Goal: Task Accomplishment & Management: Manage account settings

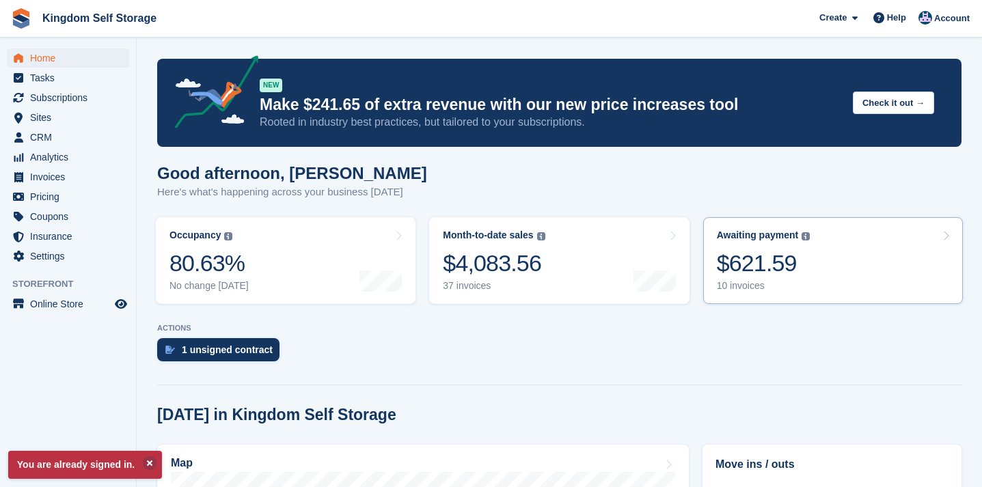
click at [765, 265] on div "$621.59" at bounding box center [764, 263] width 94 height 28
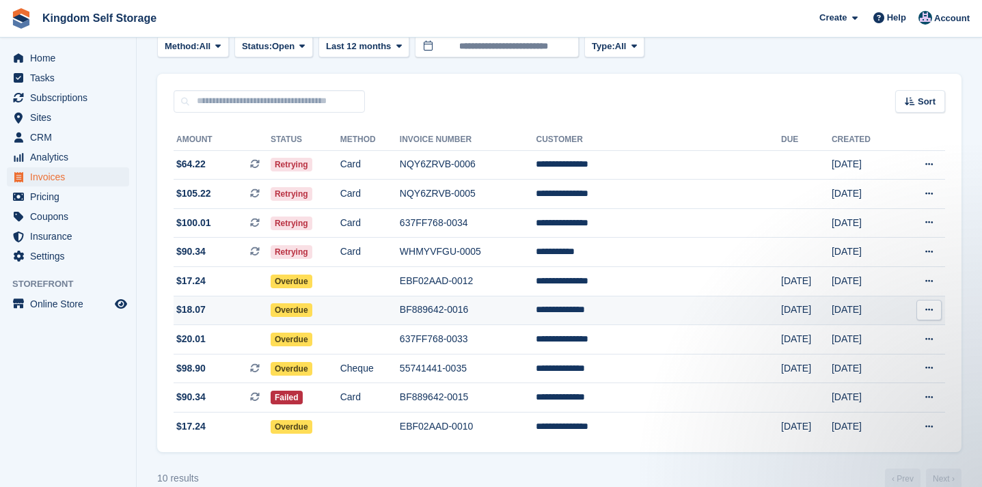
scroll to position [79, 0]
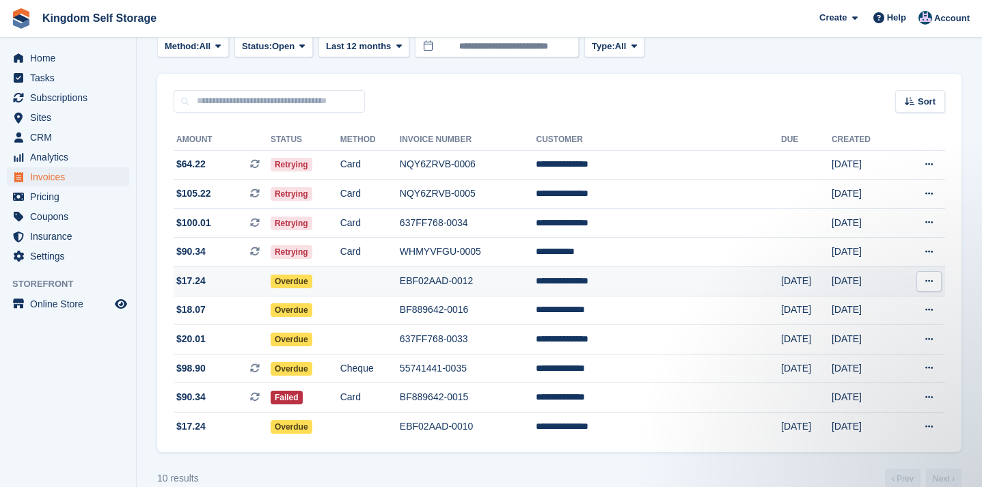
click at [668, 286] on td "**********" at bounding box center [658, 281] width 245 height 29
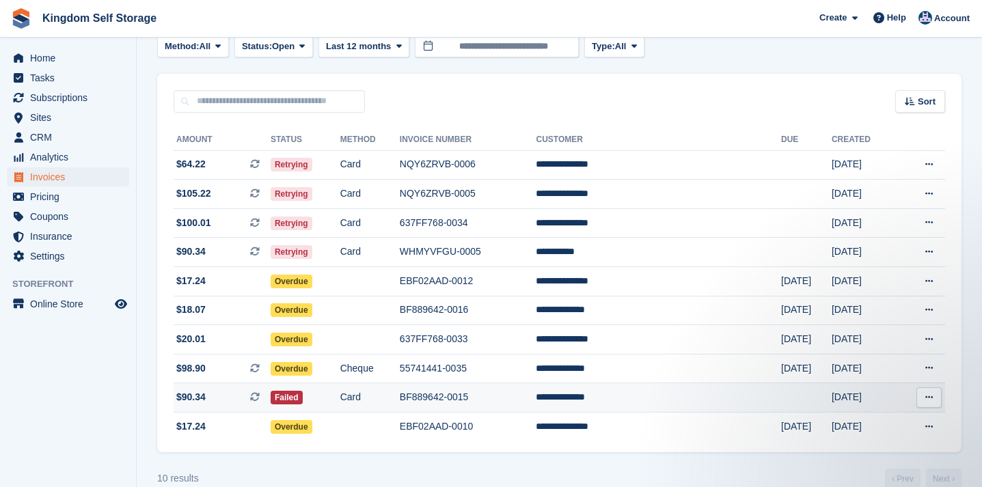
click at [528, 408] on td "BF889642-0015" at bounding box center [468, 397] width 137 height 29
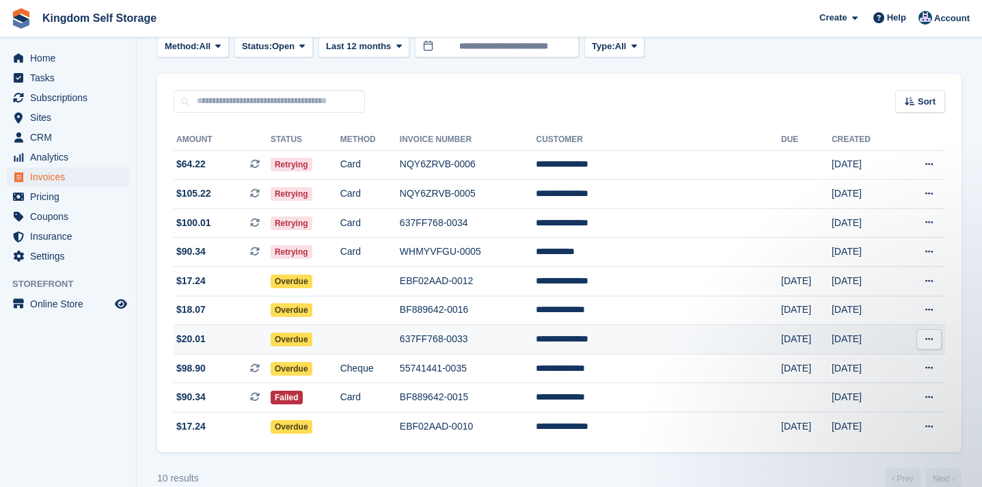
click at [612, 348] on td "**********" at bounding box center [658, 339] width 245 height 29
click at [42, 57] on span "Home" at bounding box center [71, 58] width 82 height 19
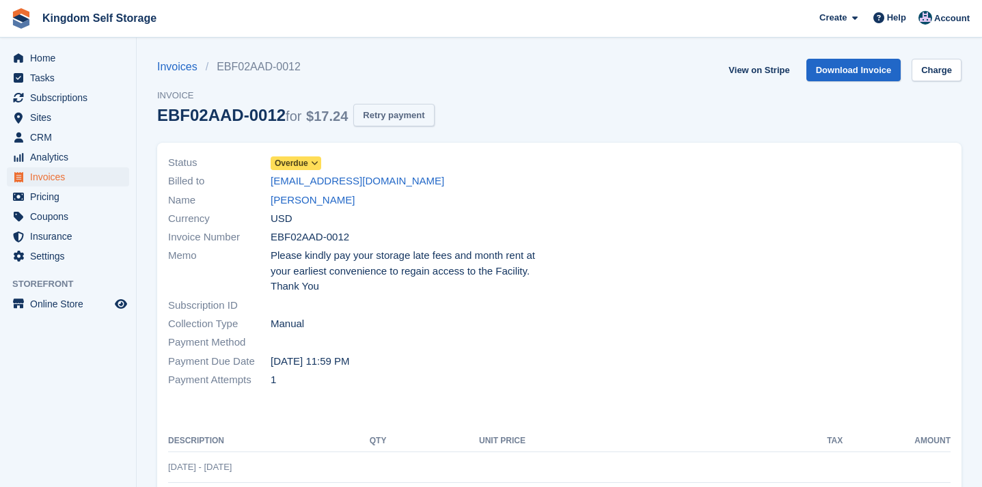
click at [383, 116] on button "Retry payment" at bounding box center [393, 115] width 81 height 23
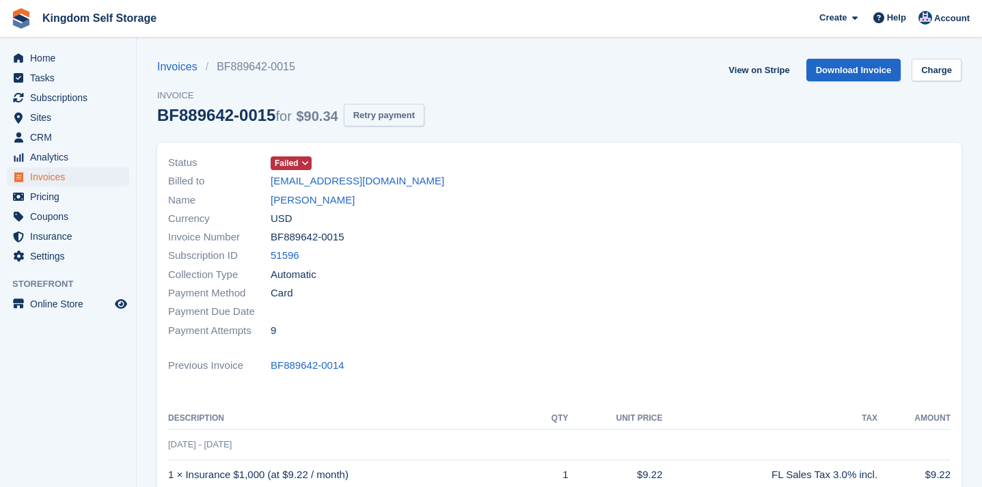
click at [394, 123] on button "Retry payment" at bounding box center [384, 115] width 81 height 23
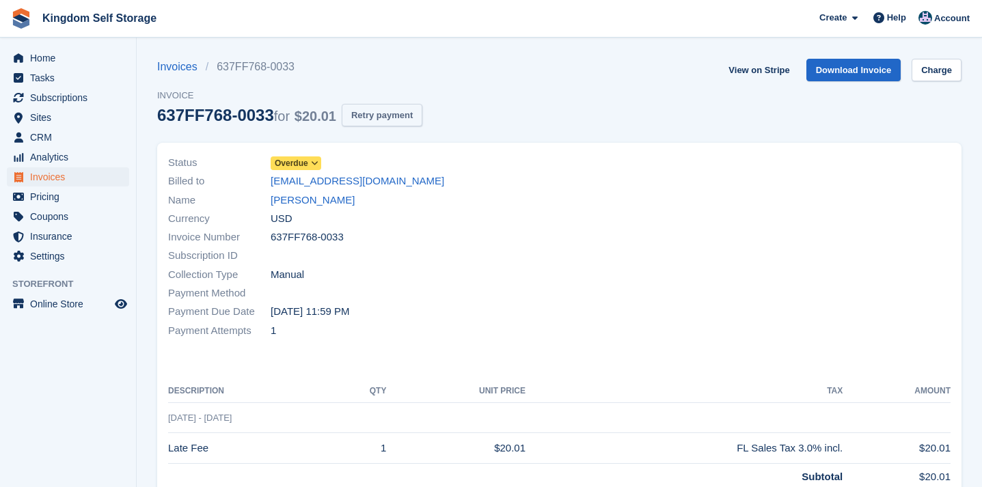
click at [394, 116] on button "Retry payment" at bounding box center [382, 115] width 81 height 23
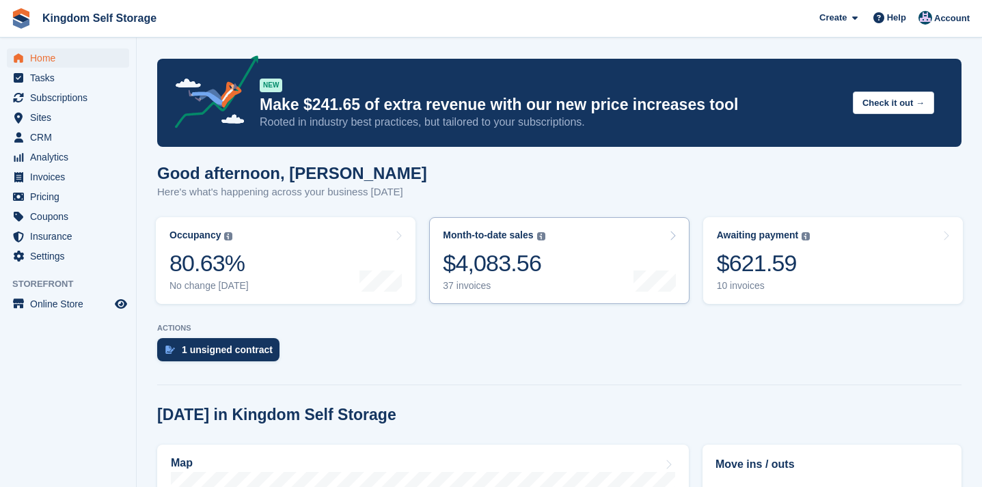
click at [489, 266] on div "$4,083.56" at bounding box center [494, 263] width 102 height 28
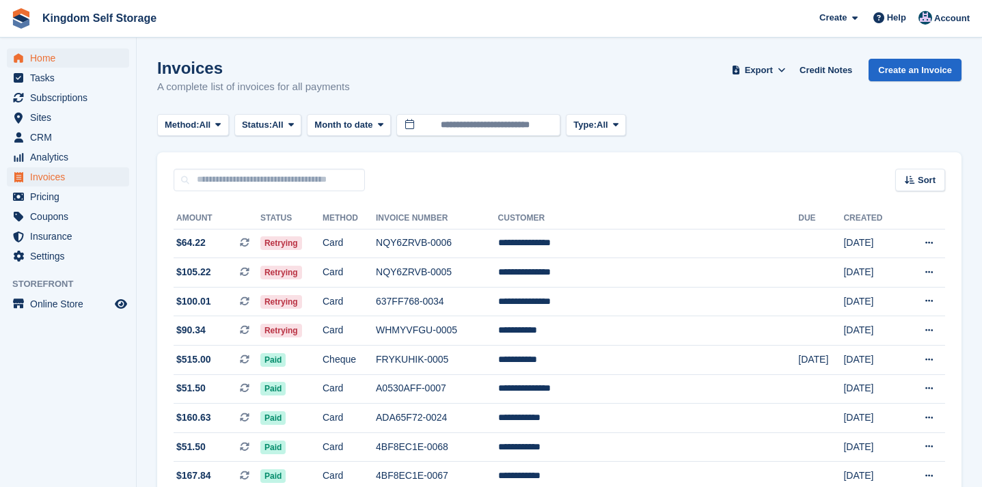
click at [31, 59] on span "Home" at bounding box center [71, 58] width 82 height 19
